Goal: Download file/media

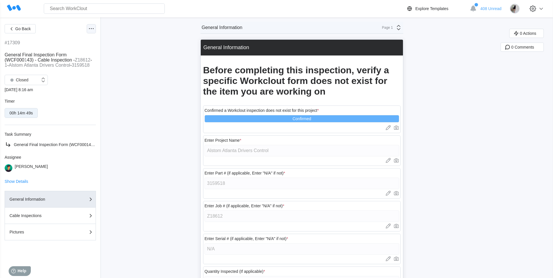
click at [94, 28] on icon at bounding box center [91, 28] width 7 height 7
click at [75, 46] on div "Export PDF" at bounding box center [67, 42] width 52 height 9
click at [92, 24] on div at bounding box center [91, 28] width 9 height 9
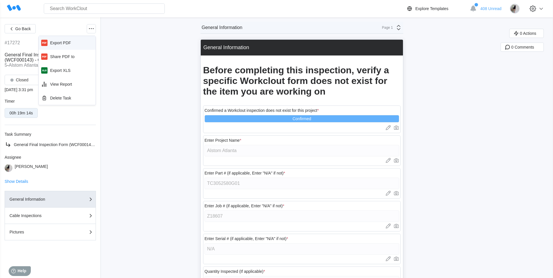
click at [81, 45] on div "Export PDF" at bounding box center [67, 42] width 52 height 9
click at [91, 28] on icon at bounding box center [91, 28] width 7 height 7
click at [69, 45] on div "Export PDF" at bounding box center [60, 43] width 21 height 5
click at [88, 27] on icon at bounding box center [91, 28] width 7 height 7
click at [67, 43] on div "Export PDF" at bounding box center [60, 43] width 21 height 5
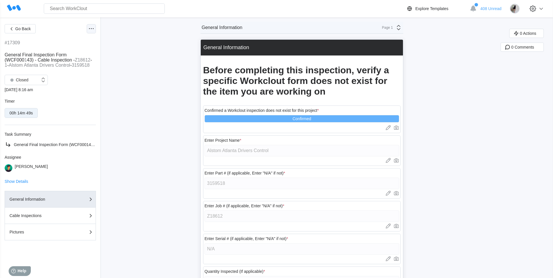
click at [89, 29] on icon at bounding box center [91, 28] width 7 height 7
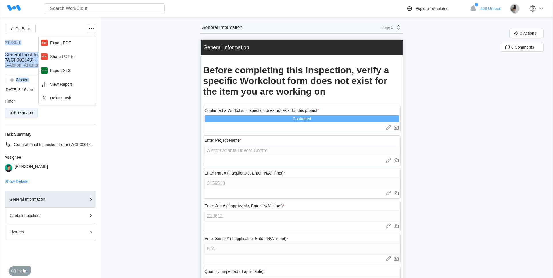
drag, startPoint x: 68, startPoint y: 58, endPoint x: 66, endPoint y: 32, distance: 26.8
click at [66, 32] on body "Search for anything... Assets • Employees • Skills • Documents • Issues • Tasks…" at bounding box center [276, 139] width 553 height 278
click at [88, 31] on icon at bounding box center [91, 28] width 7 height 7
click at [77, 41] on div "Export PDF" at bounding box center [67, 42] width 52 height 9
